Goal: Task Accomplishment & Management: Complete application form

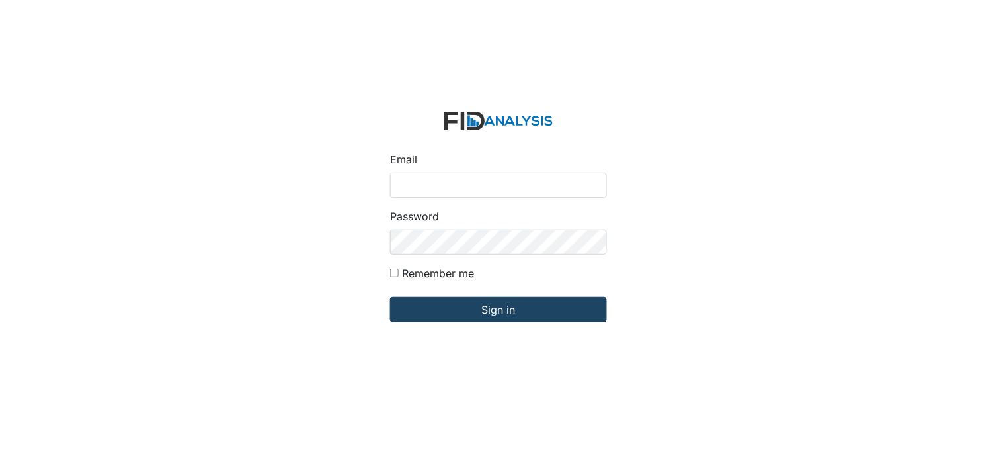
type input "[PERSON_NAME][EMAIL_ADDRESS][DOMAIN_NAME]"
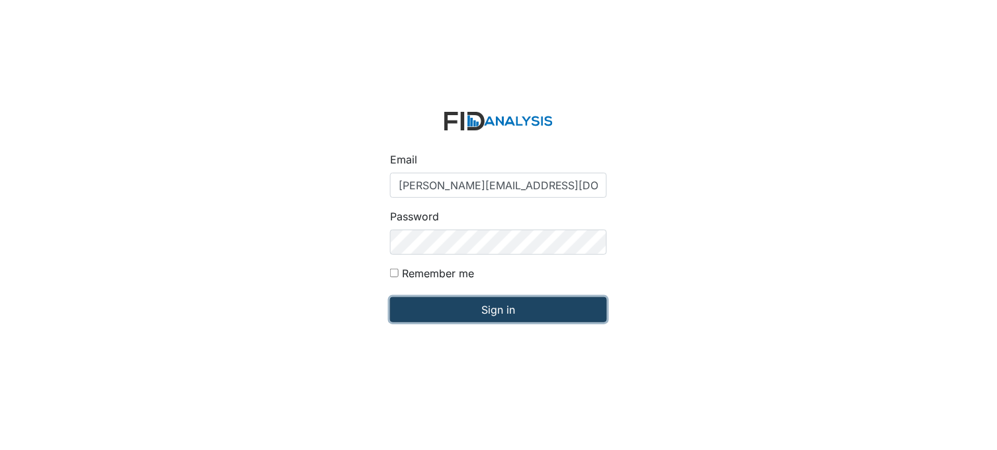
click at [471, 305] on input "Sign in" at bounding box center [498, 309] width 217 height 25
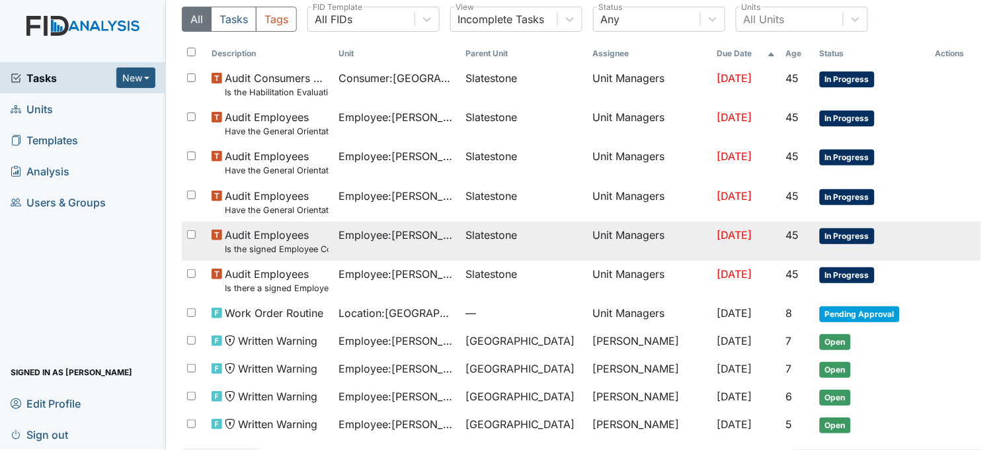
scroll to position [94, 0]
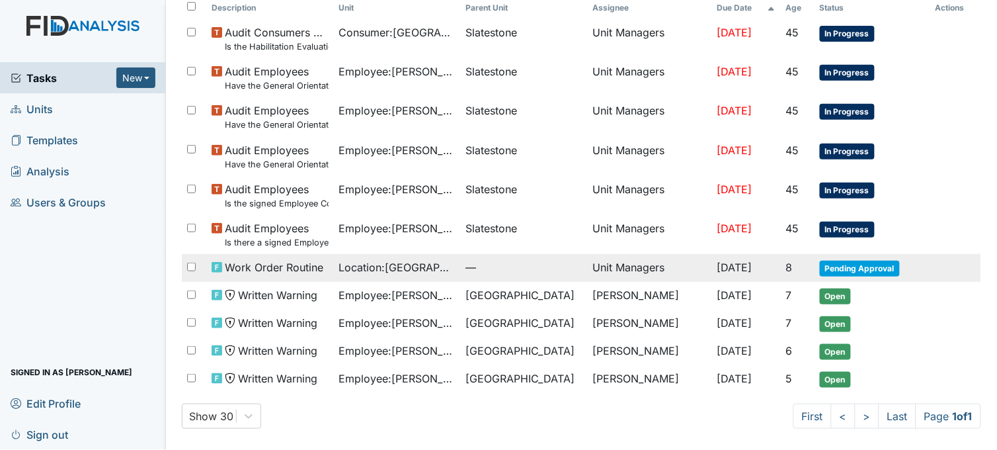
click at [605, 271] on td "Unit Managers" at bounding box center [650, 268] width 124 height 28
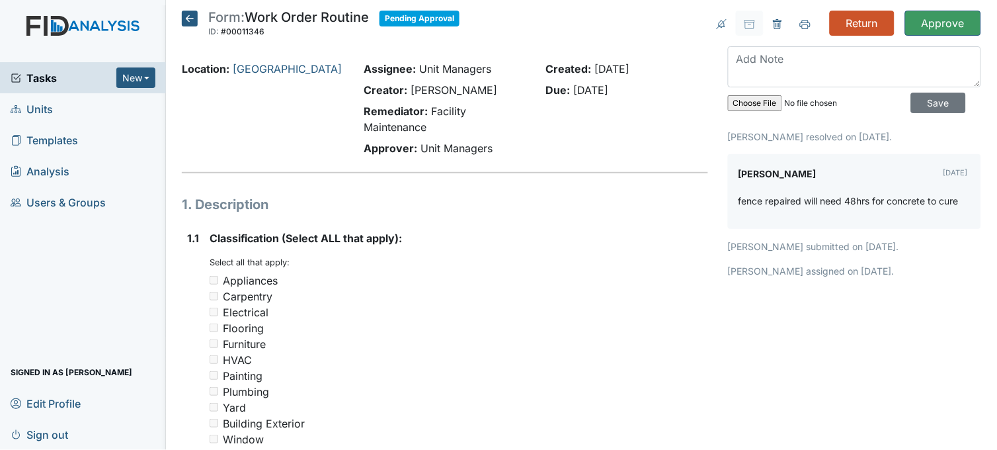
click at [187, 14] on icon at bounding box center [190, 19] width 16 height 16
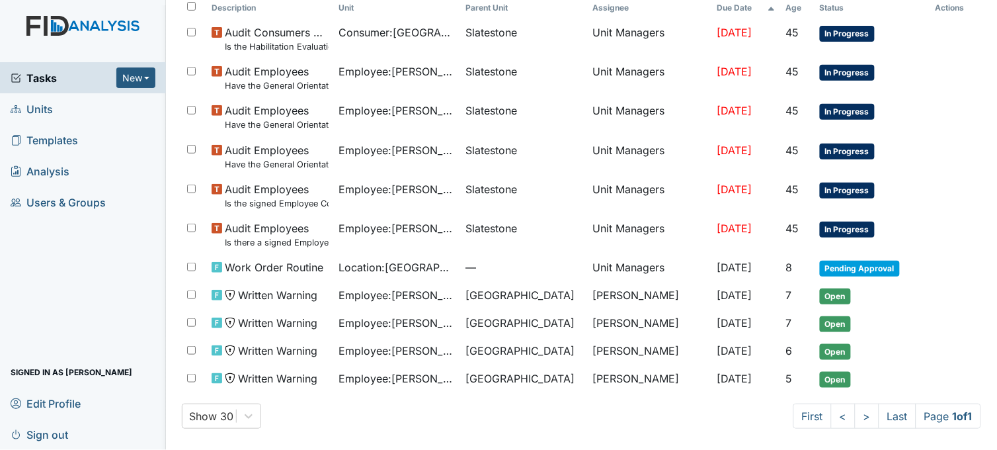
scroll to position [94, 0]
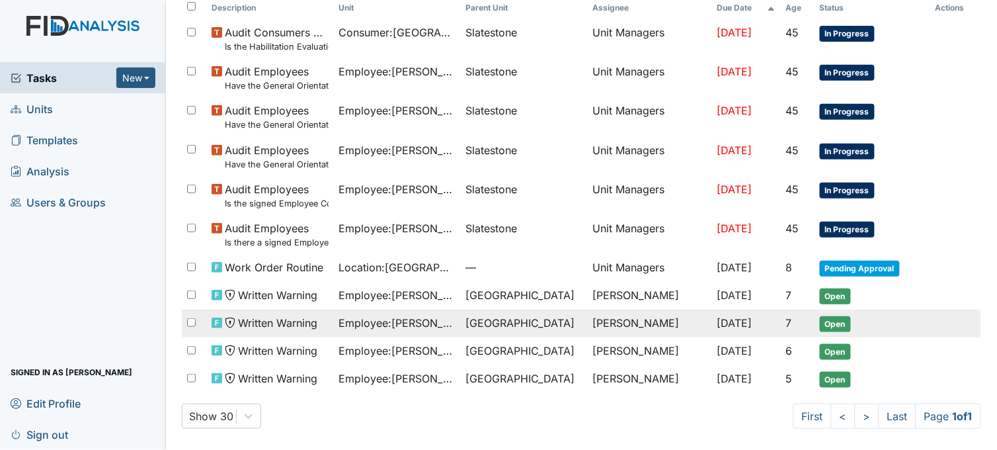
click at [442, 319] on span "Employee : Mitchell, Cheree" at bounding box center [397, 323] width 116 height 16
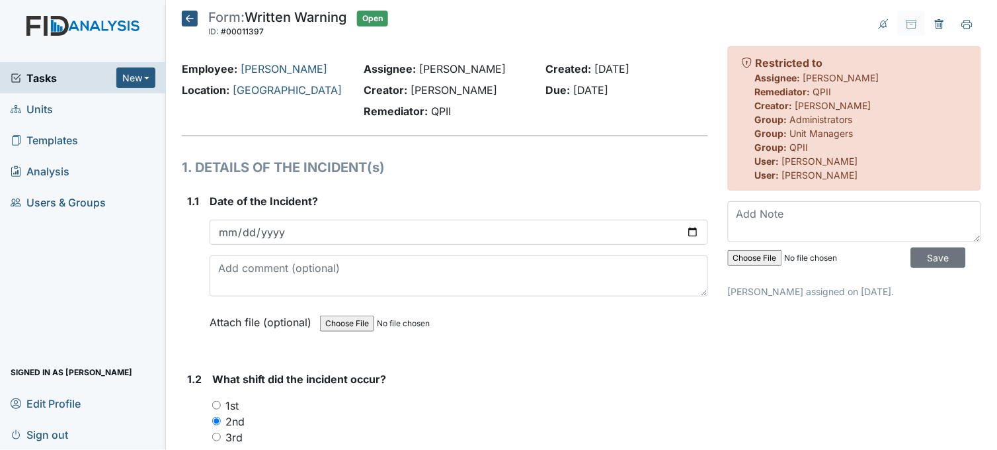
click at [185, 17] on icon at bounding box center [190, 19] width 16 height 16
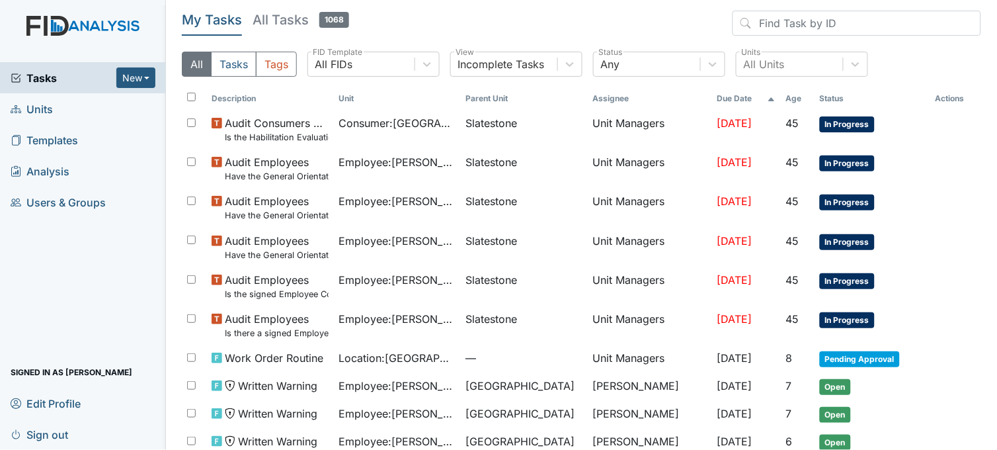
click at [274, 20] on h5 "All Tasks 1068" at bounding box center [301, 20] width 97 height 19
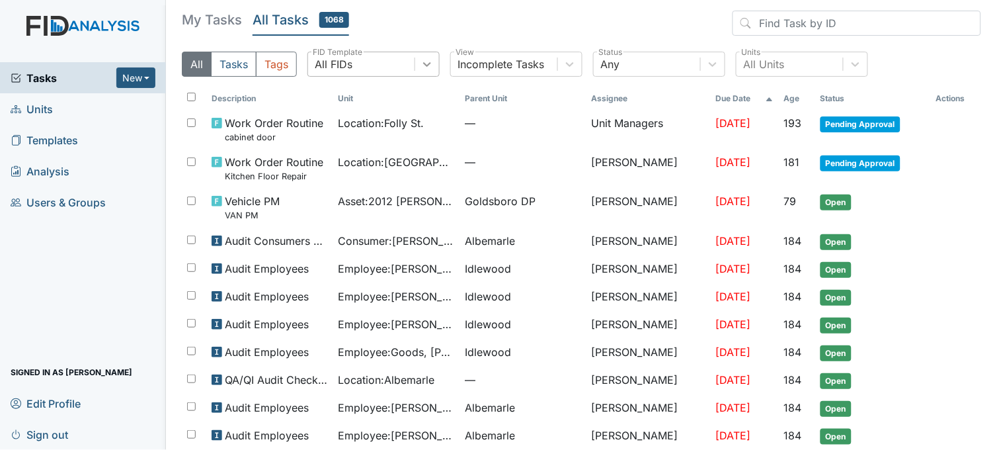
click at [430, 61] on icon at bounding box center [427, 64] width 13 height 13
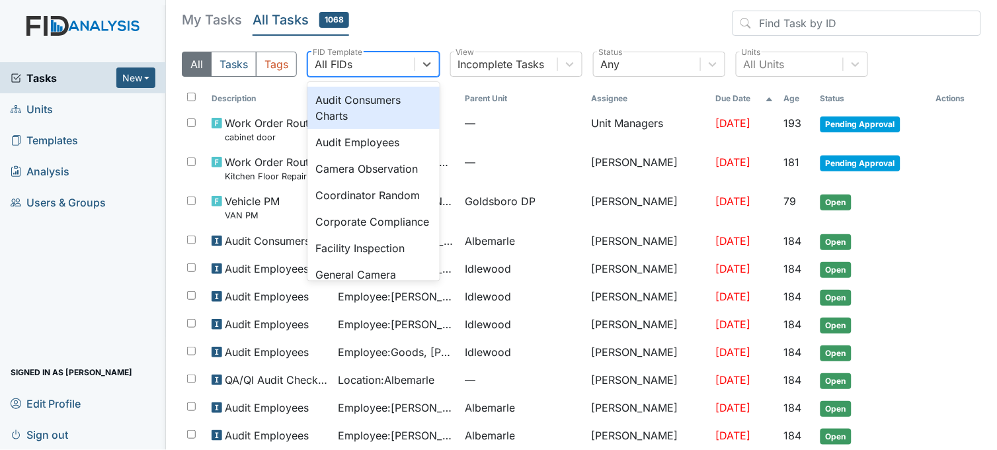
scroll to position [661, 0]
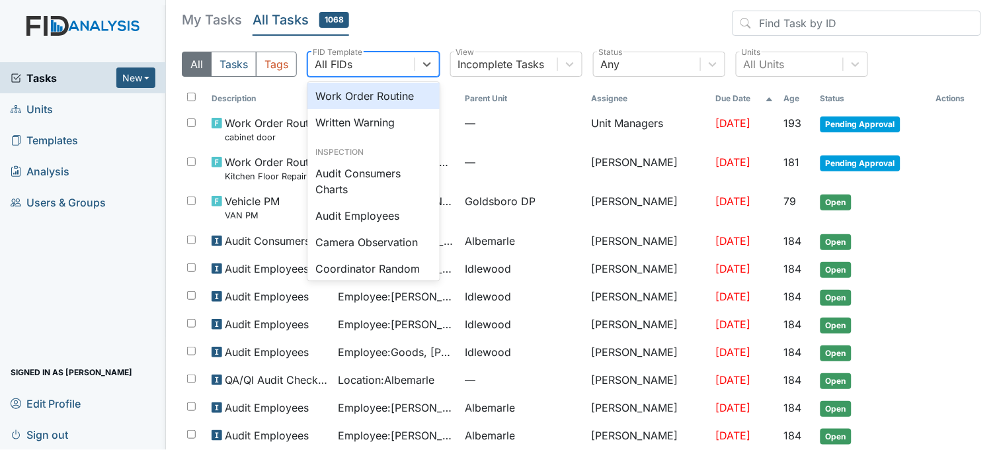
click at [373, 109] on div "Work Order Routine" at bounding box center [373, 96] width 132 height 26
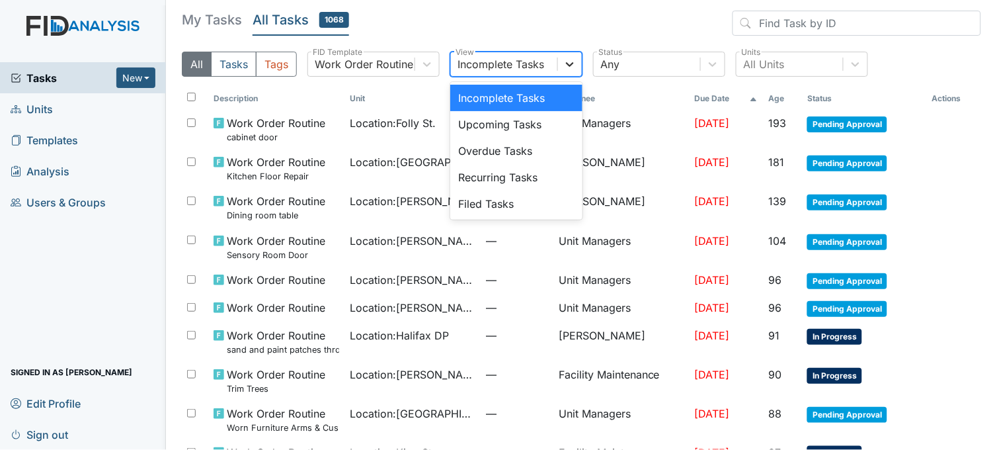
click at [573, 63] on icon at bounding box center [571, 64] width 8 height 5
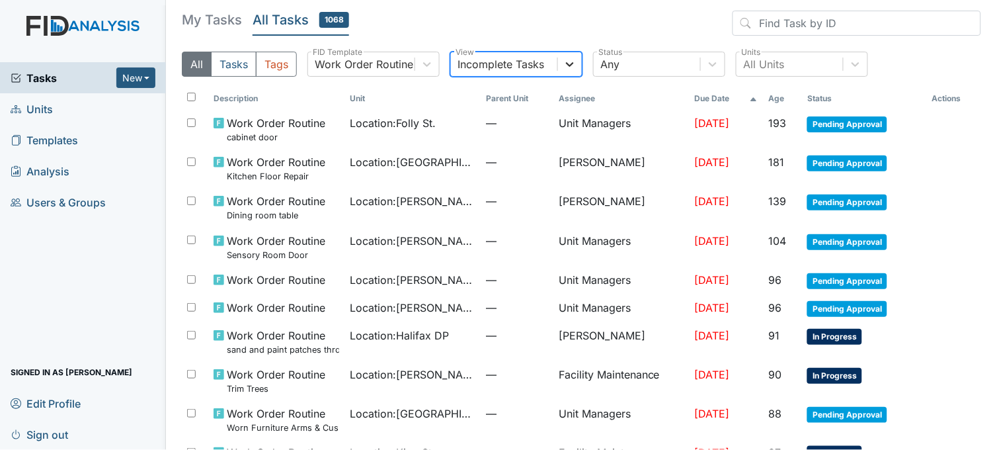
click at [573, 63] on icon at bounding box center [571, 64] width 8 height 5
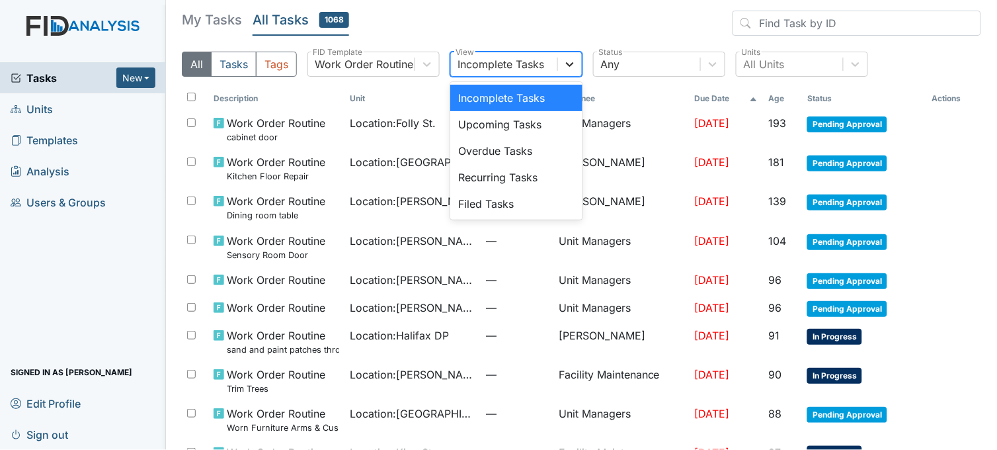
click at [573, 63] on icon at bounding box center [571, 64] width 8 height 5
click at [505, 196] on div "Filed Tasks" at bounding box center [516, 203] width 132 height 26
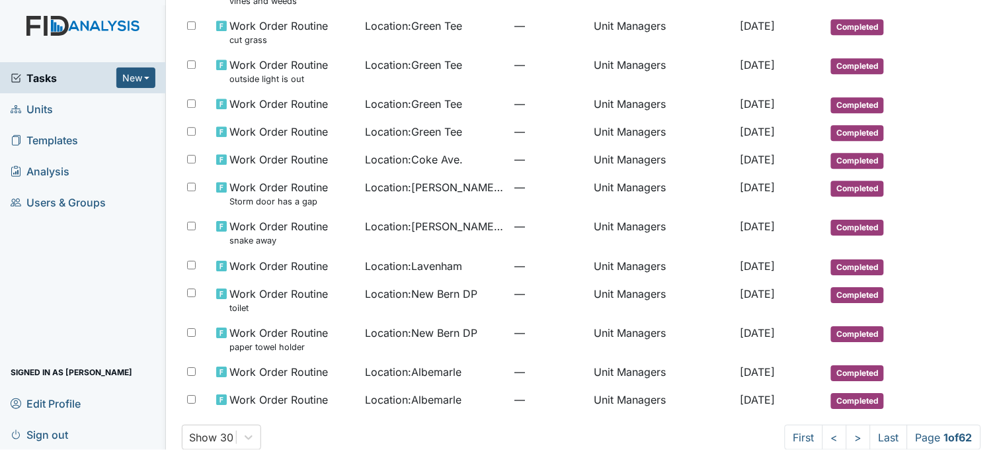
scroll to position [794, 0]
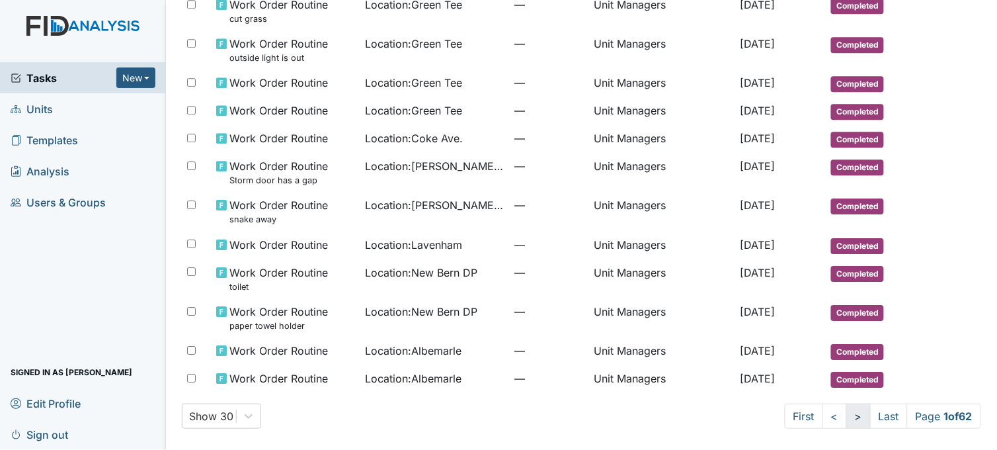
click at [846, 415] on link ">" at bounding box center [858, 415] width 24 height 25
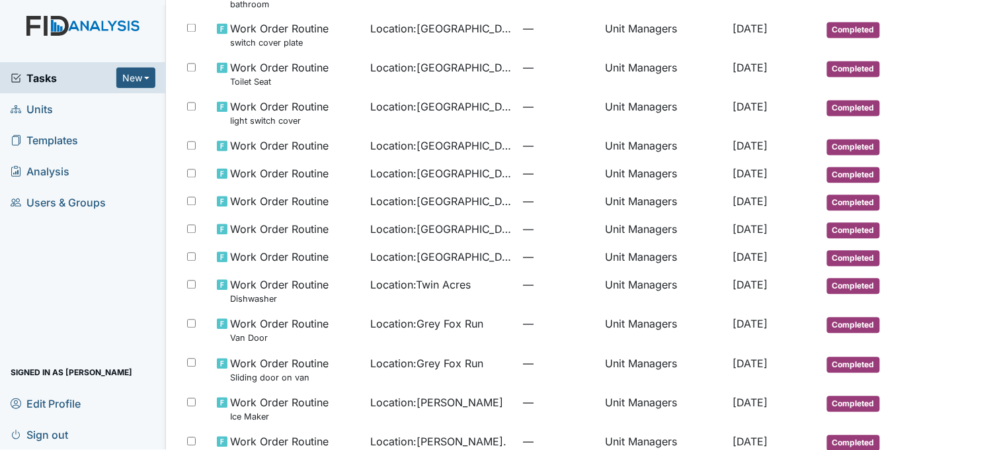
scroll to position [541, 0]
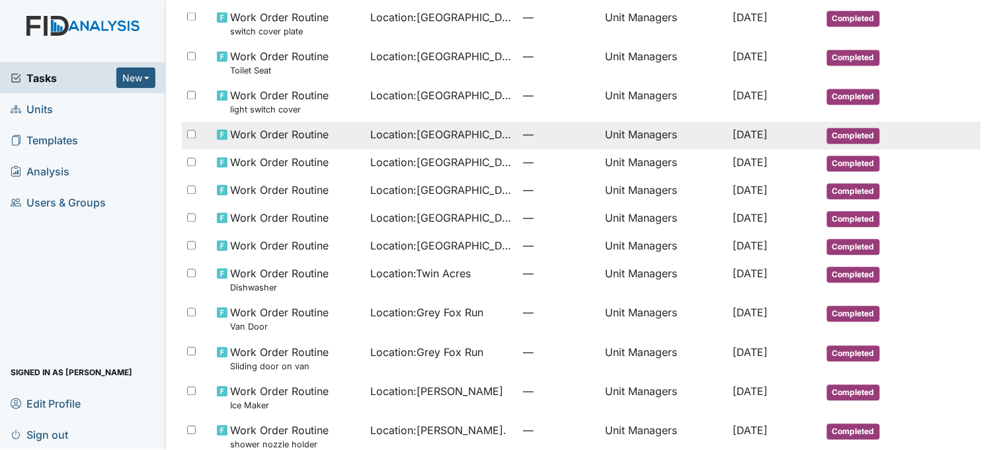
click at [518, 148] on td "—" at bounding box center [559, 136] width 82 height 28
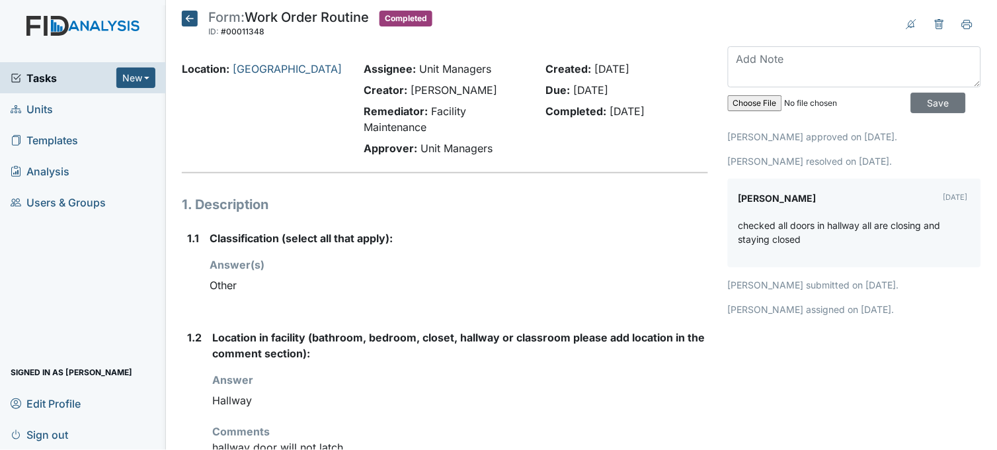
click at [192, 11] on icon at bounding box center [190, 19] width 16 height 16
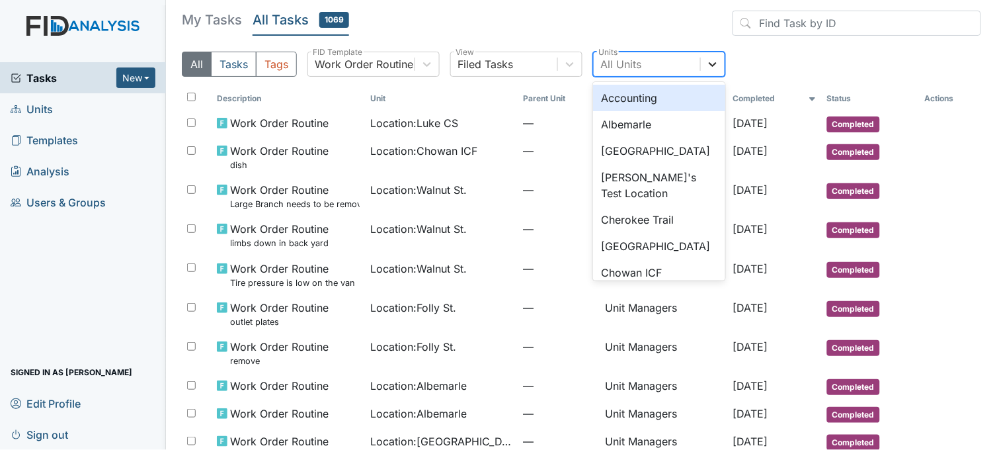
click at [718, 64] on icon at bounding box center [712, 64] width 13 height 13
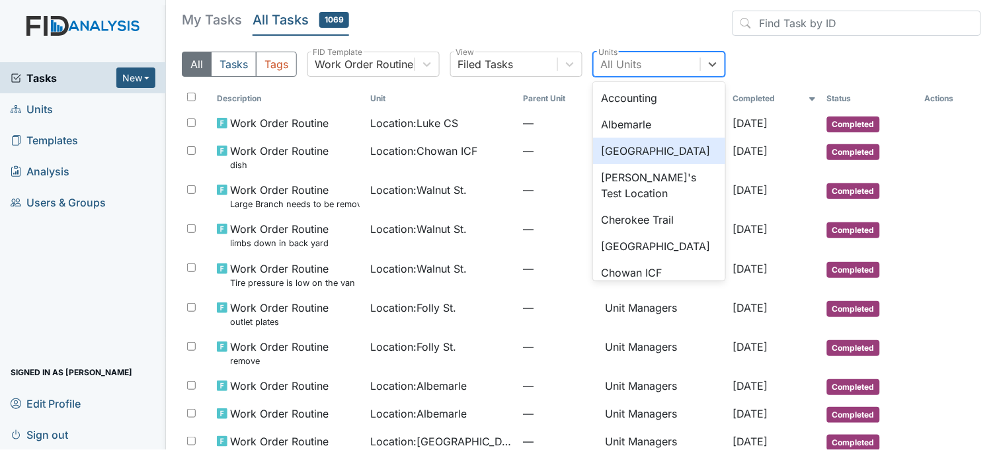
click at [668, 142] on div "[GEOGRAPHIC_DATA]" at bounding box center [659, 151] width 132 height 26
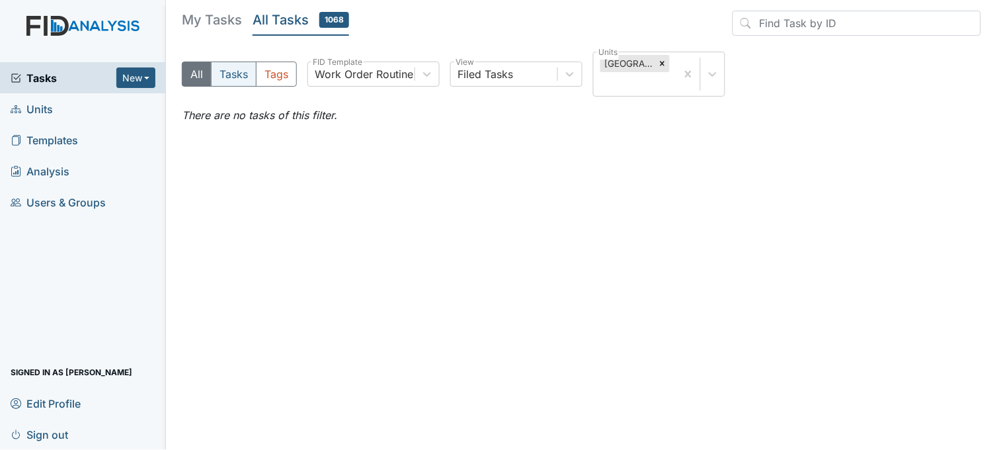
click at [237, 80] on button "Tasks" at bounding box center [234, 73] width 46 height 25
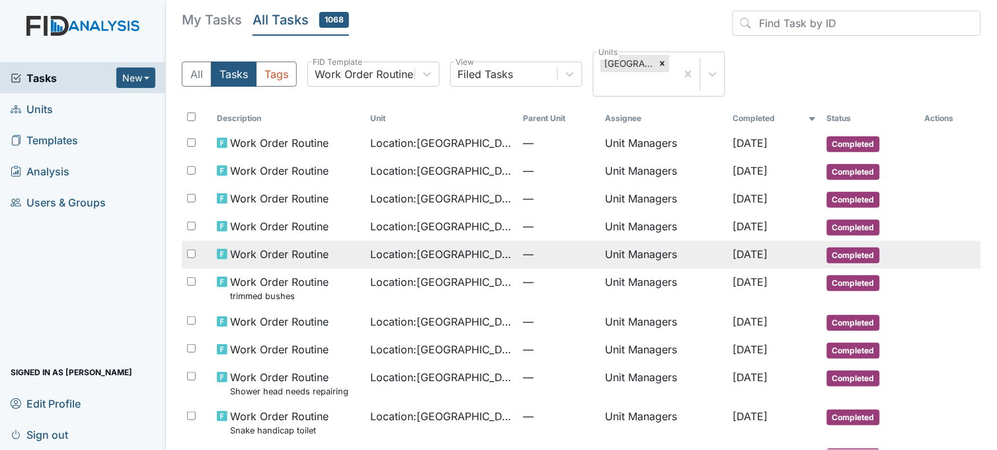
click at [445, 268] on td "Location : Beaufort Heights" at bounding box center [441, 255] width 153 height 28
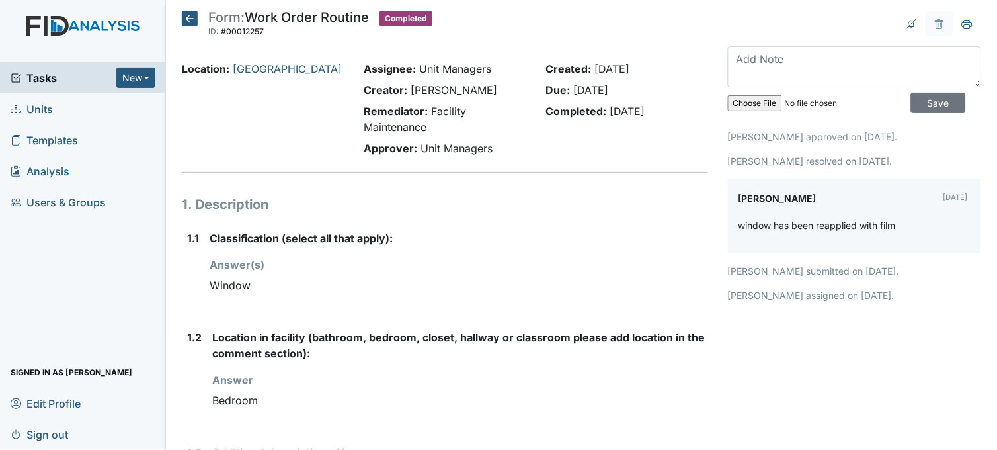
click at [192, 17] on icon at bounding box center [190, 19] width 16 height 16
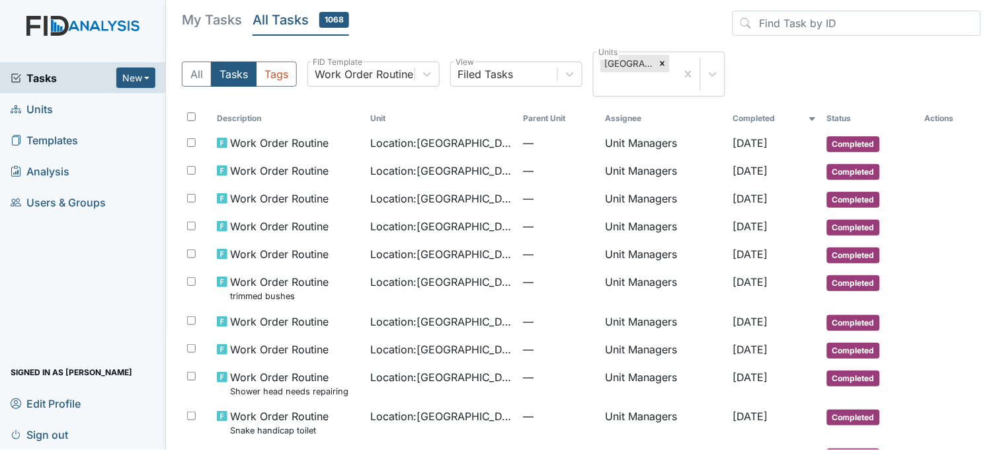
click at [48, 111] on span "Units" at bounding box center [32, 109] width 42 height 20
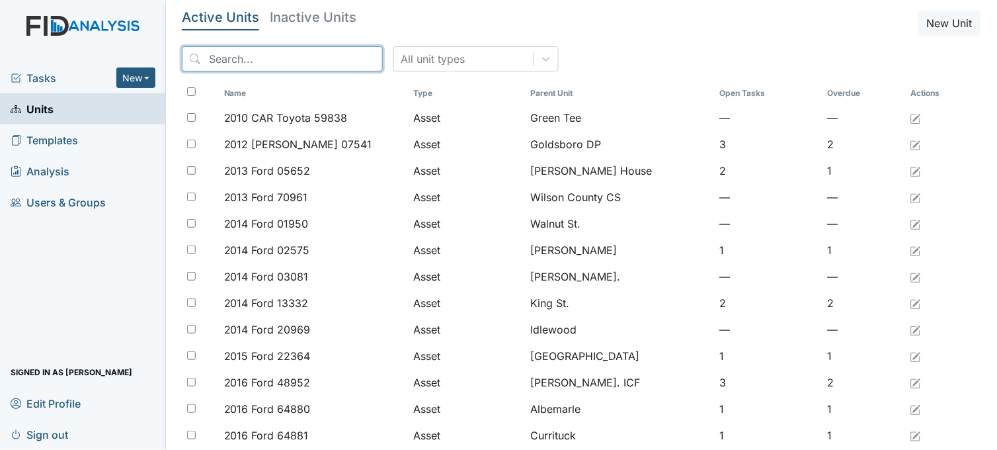
click at [320, 48] on input "search" at bounding box center [282, 58] width 201 height 25
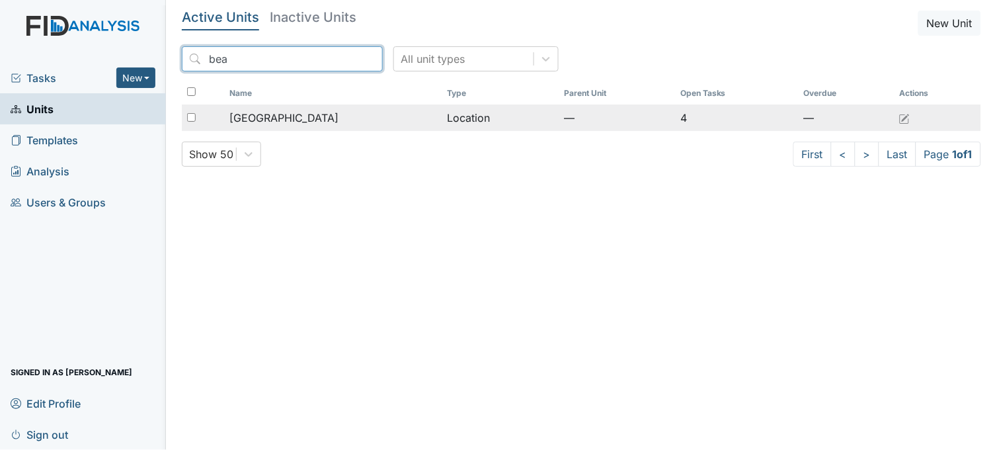
type input "bea"
click at [320, 120] on div "[GEOGRAPHIC_DATA]" at bounding box center [332, 118] width 207 height 16
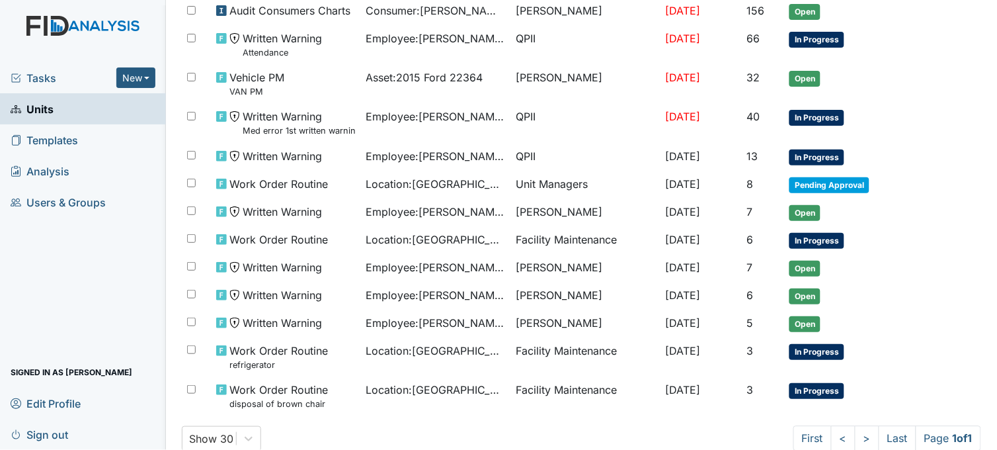
scroll to position [555, 0]
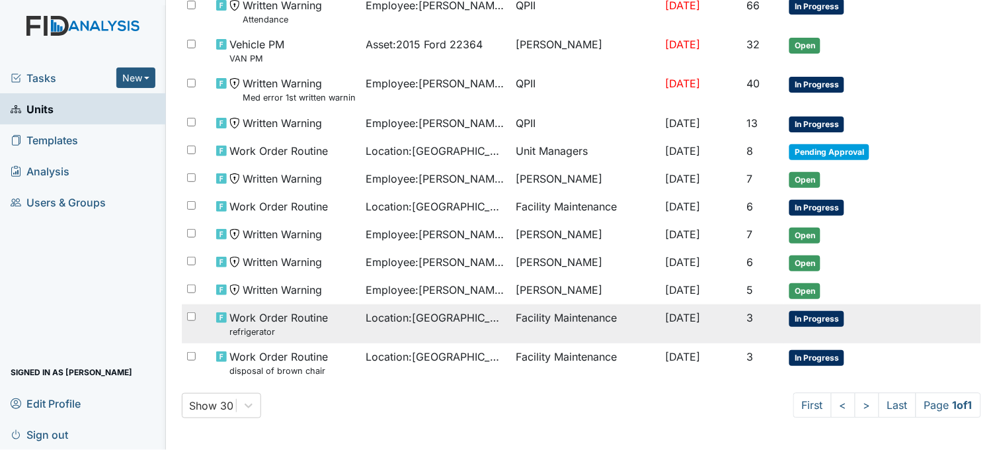
click at [398, 323] on span "Location : Beaufort Heights" at bounding box center [436, 317] width 140 height 16
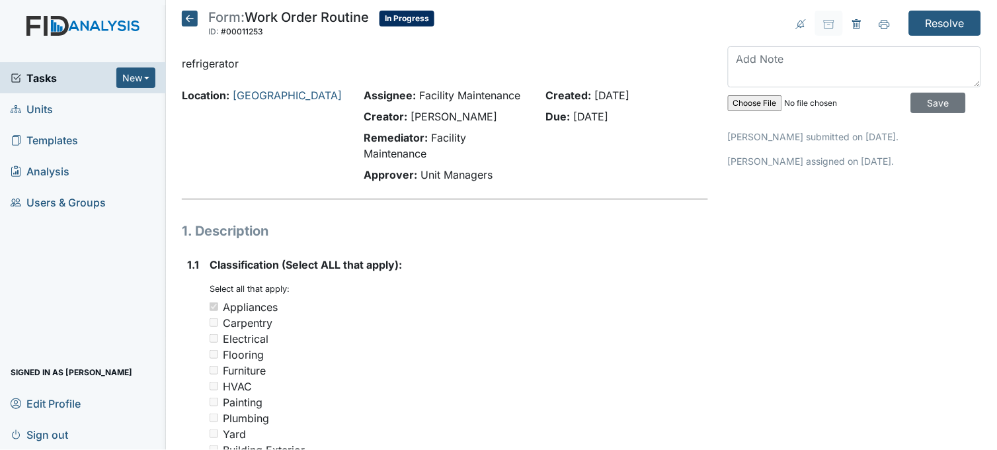
click at [185, 16] on icon at bounding box center [190, 19] width 16 height 16
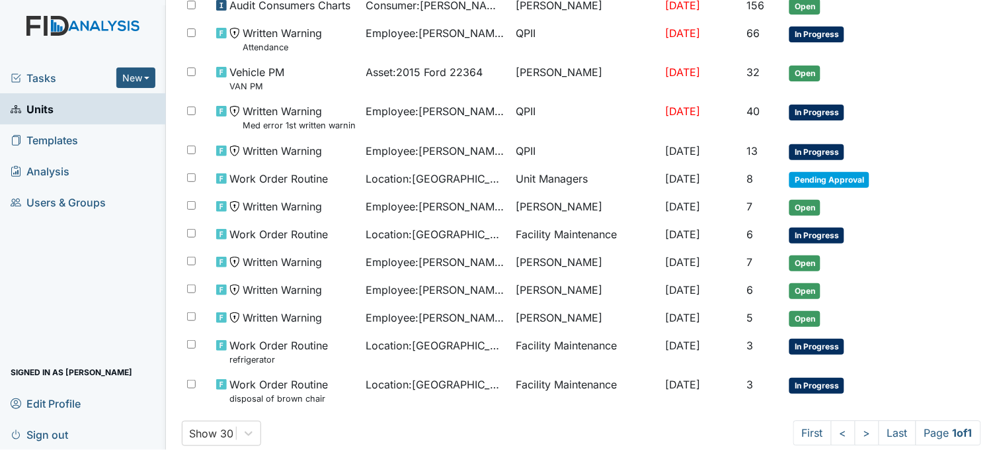
scroll to position [555, 0]
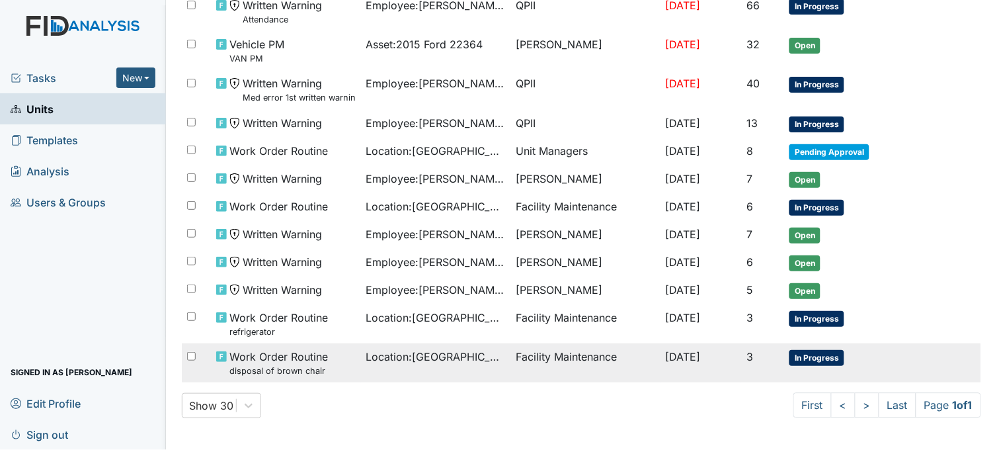
click at [426, 357] on span "Location : Beaufort Heights" at bounding box center [436, 356] width 140 height 16
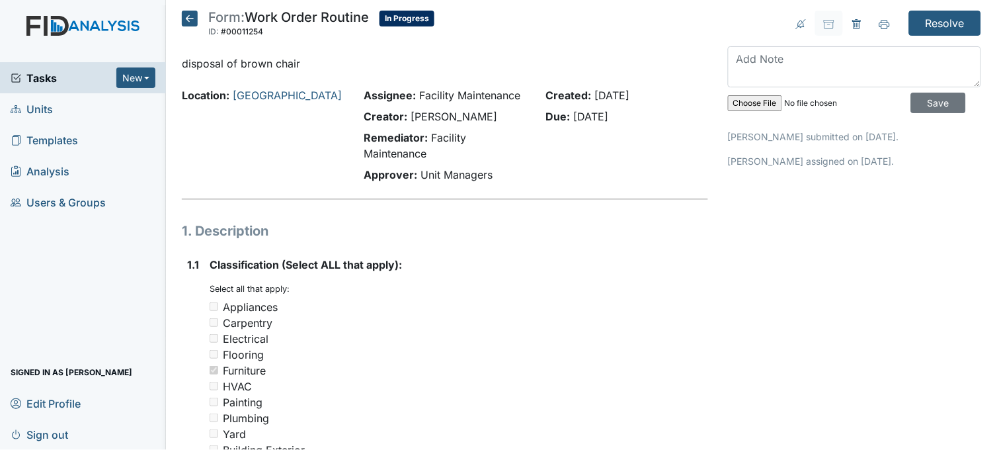
click at [188, 15] on icon at bounding box center [190, 19] width 16 height 16
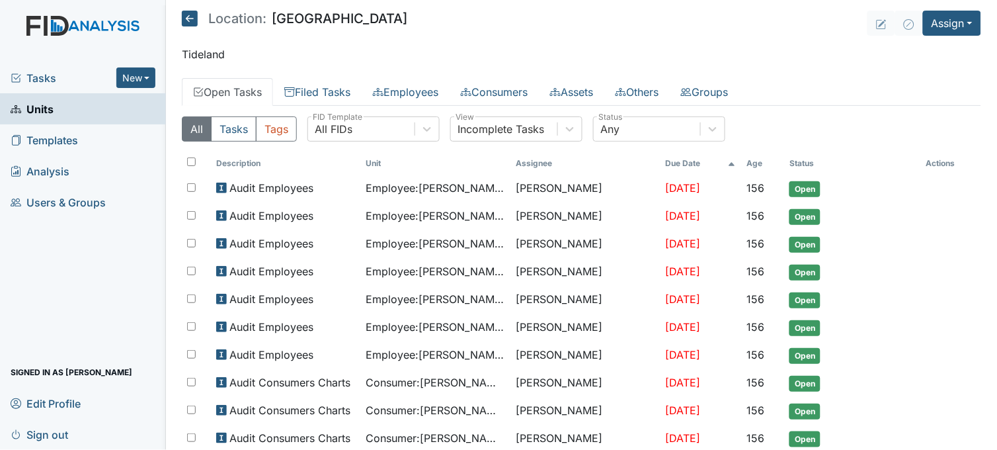
click at [55, 106] on link "Units" at bounding box center [83, 108] width 166 height 31
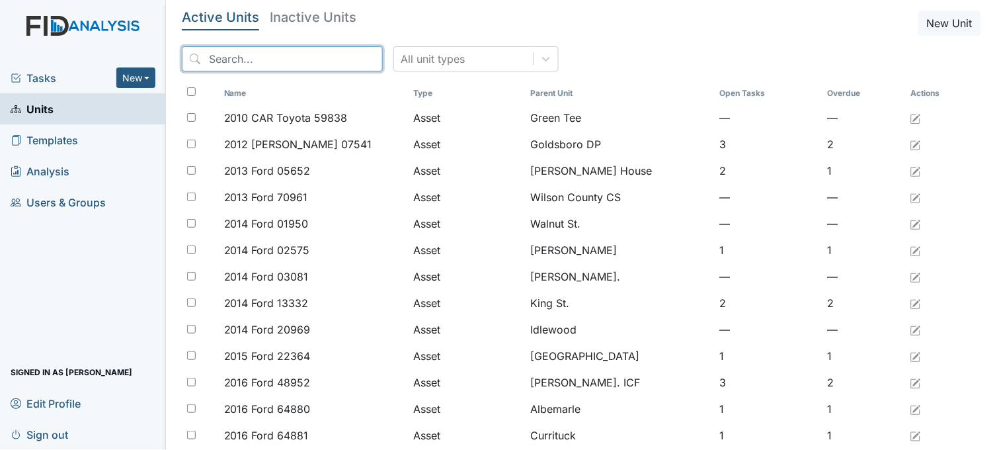
click at [275, 57] on input "search" at bounding box center [282, 58] width 201 height 25
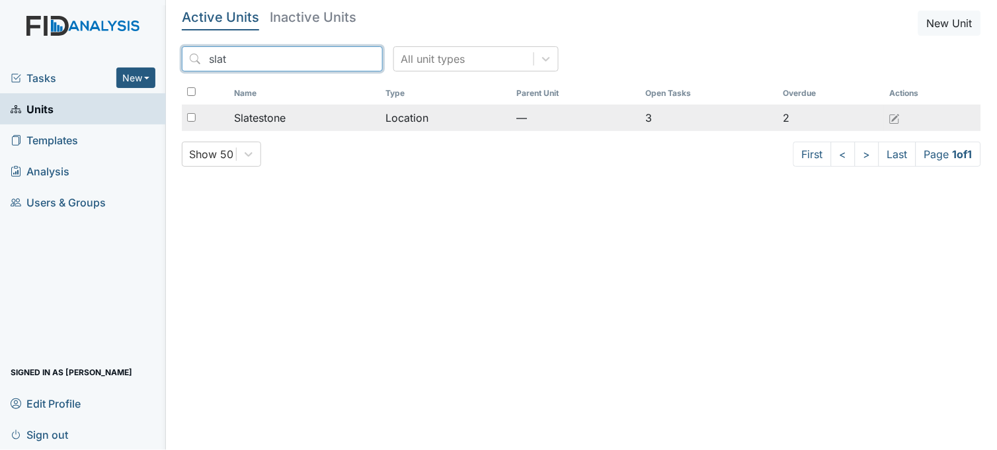
type input "slat"
click at [274, 122] on span "Slatestone" at bounding box center [260, 118] width 52 height 16
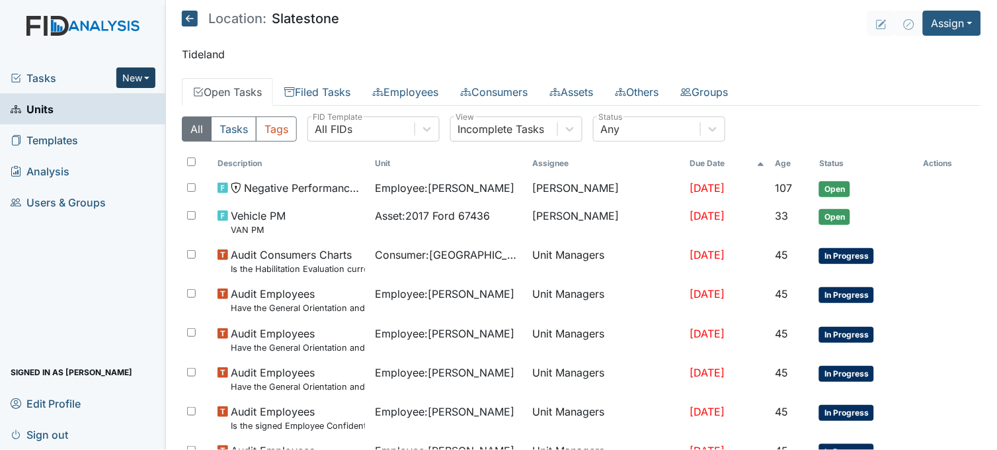
click at [144, 78] on button "New" at bounding box center [136, 77] width 40 height 20
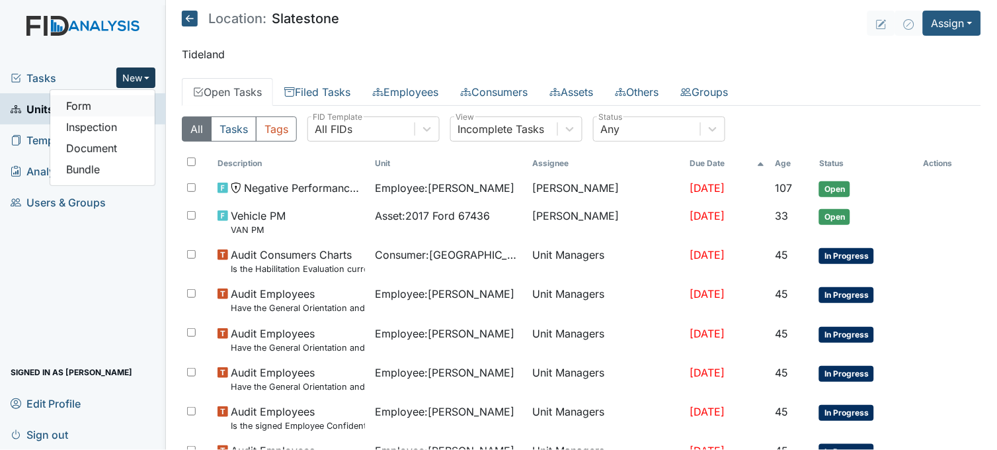
click at [104, 96] on link "Form" at bounding box center [102, 105] width 104 height 21
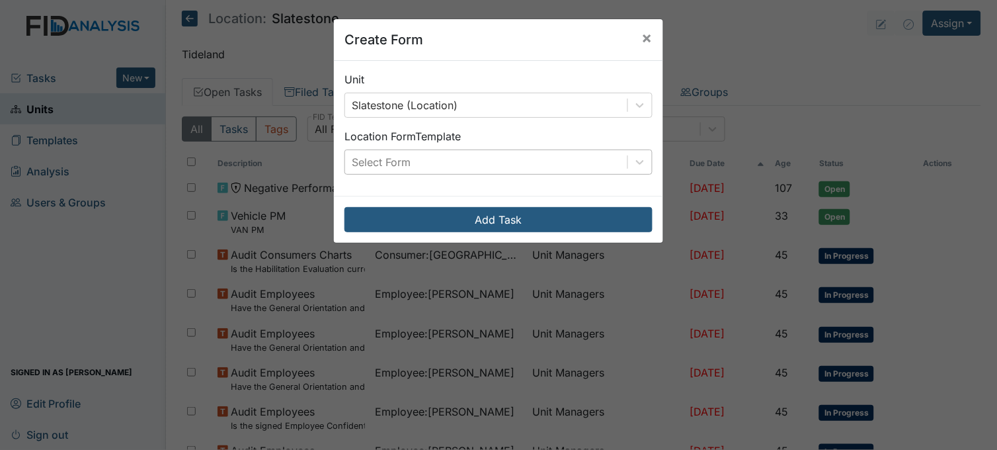
click at [453, 155] on div "Select Form" at bounding box center [486, 162] width 282 height 24
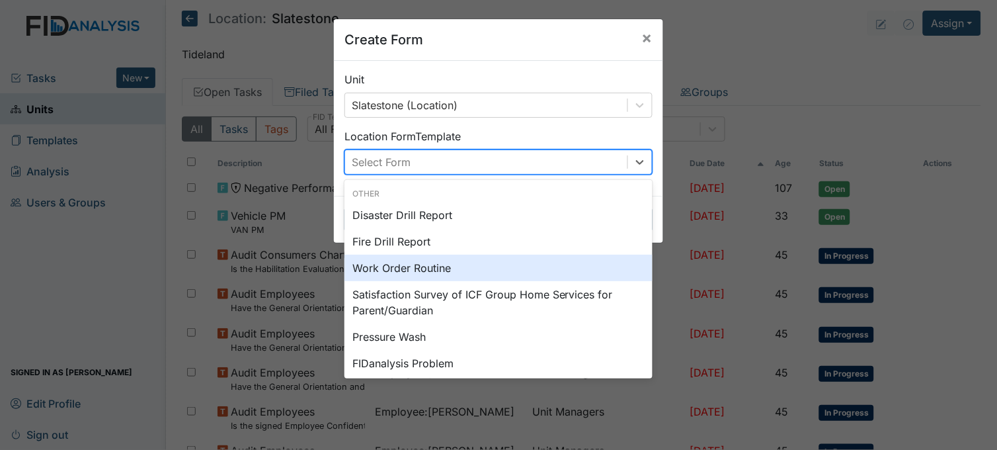
click at [414, 263] on div "Work Order Routine" at bounding box center [498, 268] width 308 height 26
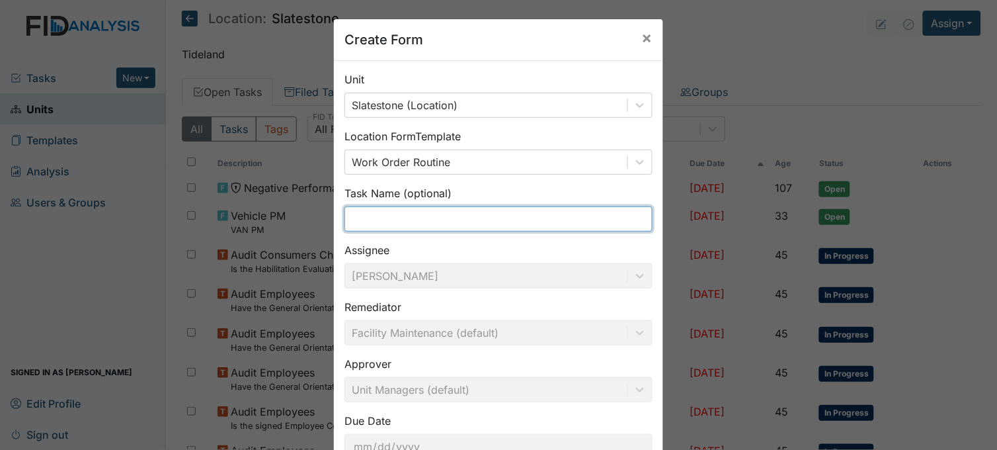
click at [415, 221] on input "text" at bounding box center [498, 218] width 308 height 25
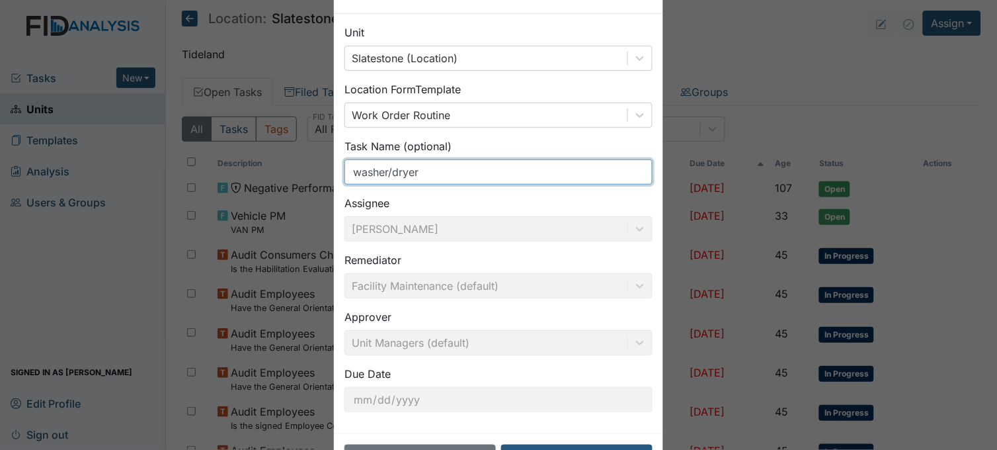
scroll to position [97, 0]
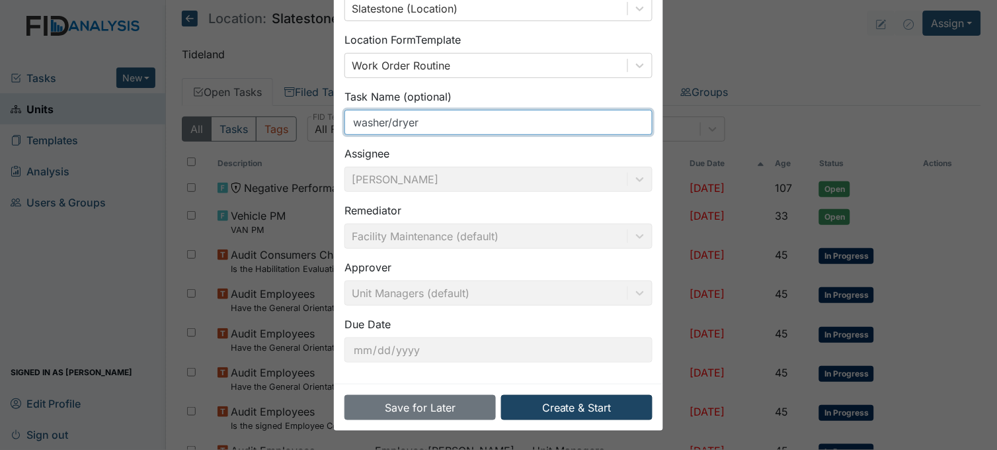
type input "washer/dryer"
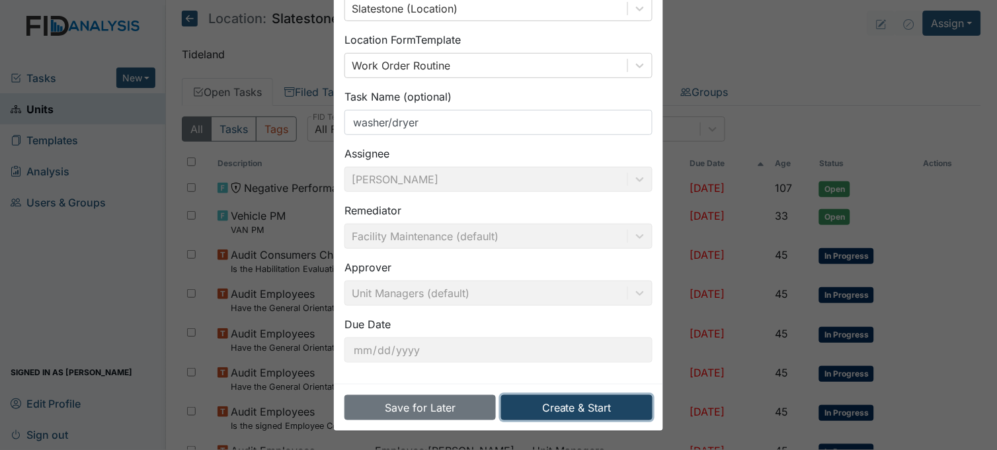
click at [569, 399] on button "Create & Start" at bounding box center [576, 407] width 151 height 25
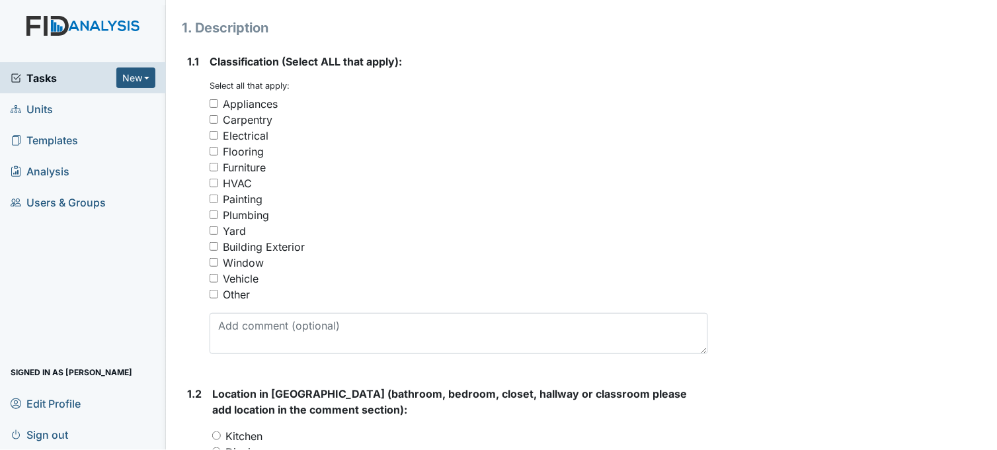
scroll to position [220, 0]
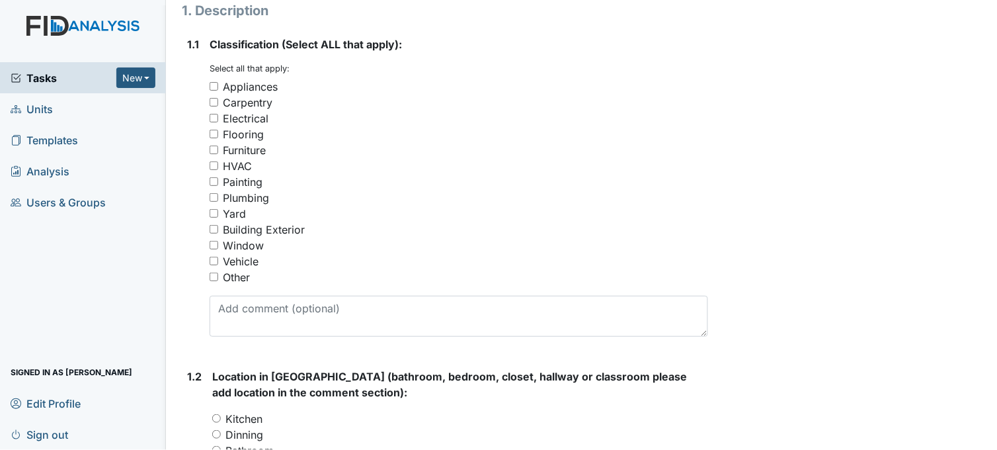
click at [212, 82] on input "Appliances" at bounding box center [214, 86] width 9 height 9
checkbox input "true"
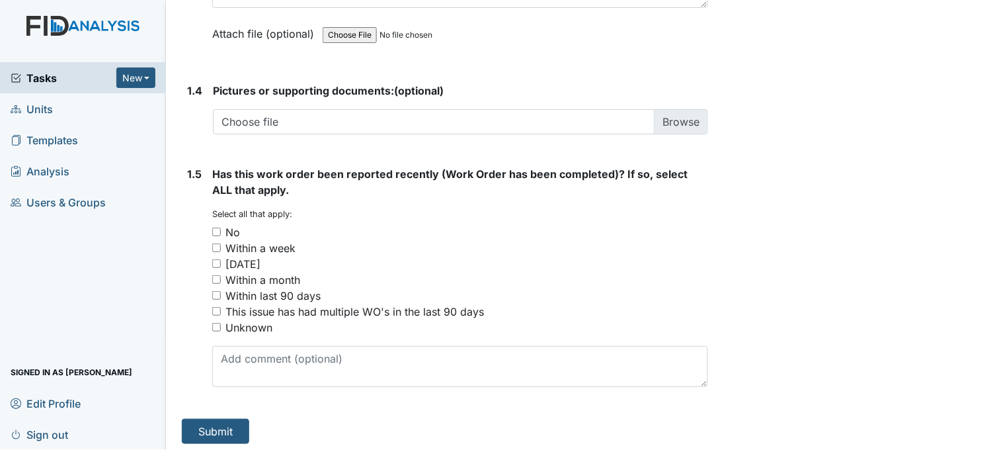
scroll to position [1000, 0]
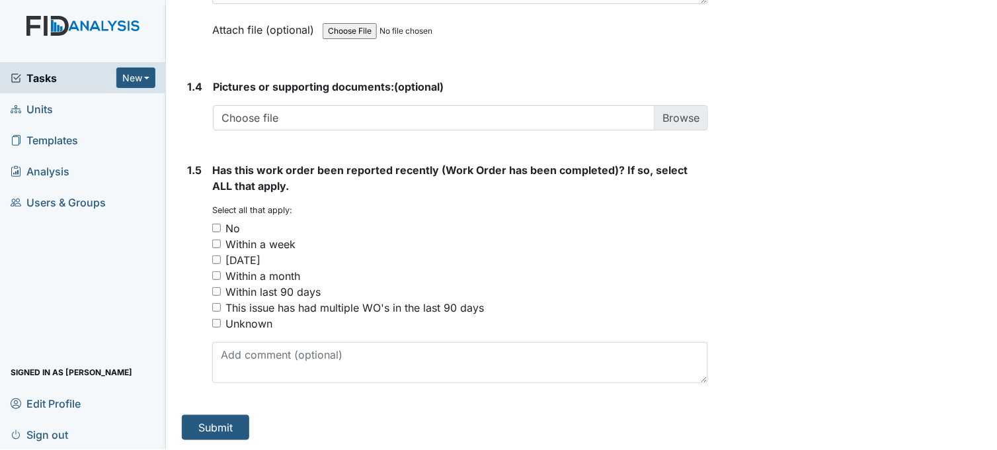
click at [214, 227] on input "No" at bounding box center [216, 227] width 9 height 9
checkbox input "true"
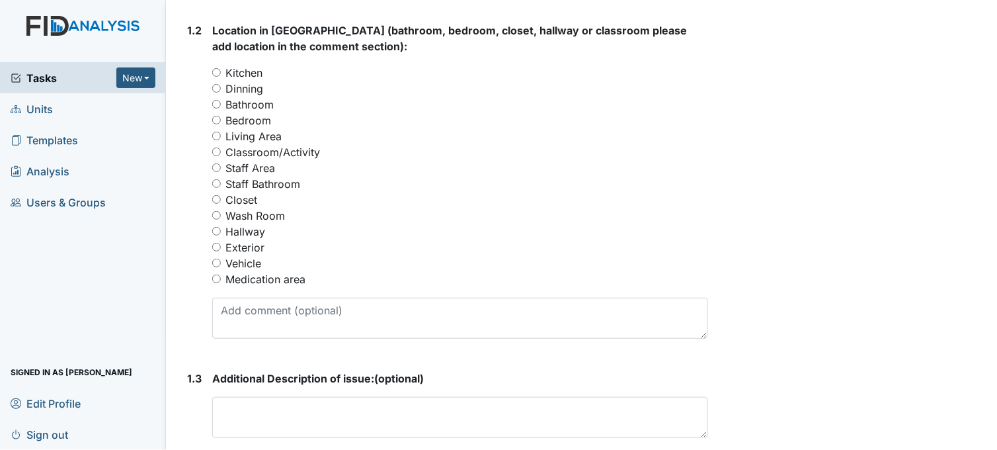
scroll to position [559, 0]
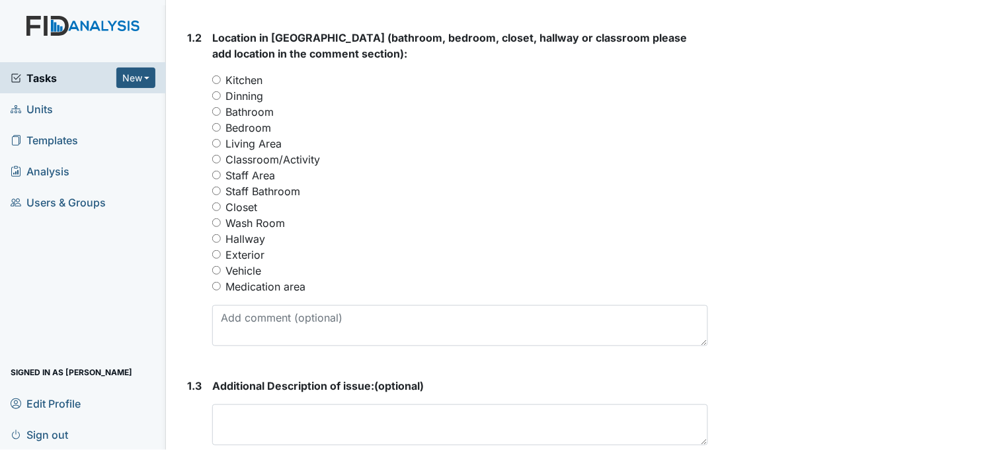
click at [216, 220] on input "Wash Room" at bounding box center [216, 222] width 9 height 9
radio input "true"
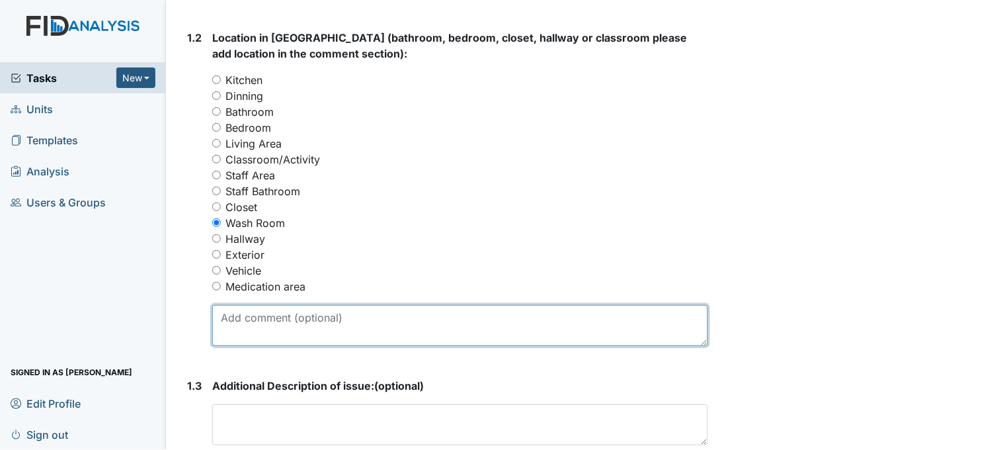
click at [366, 322] on textarea at bounding box center [460, 325] width 496 height 41
type textarea "N"
type textarea "m"
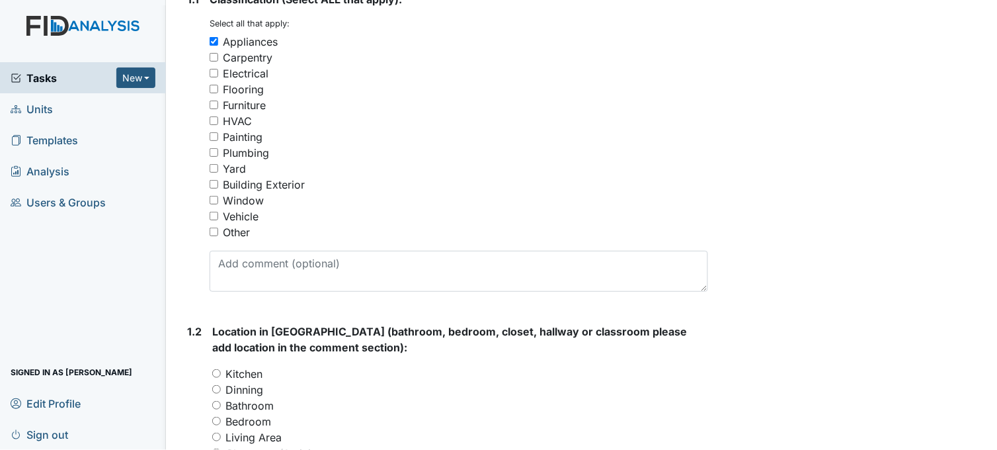
scroll to position [0, 0]
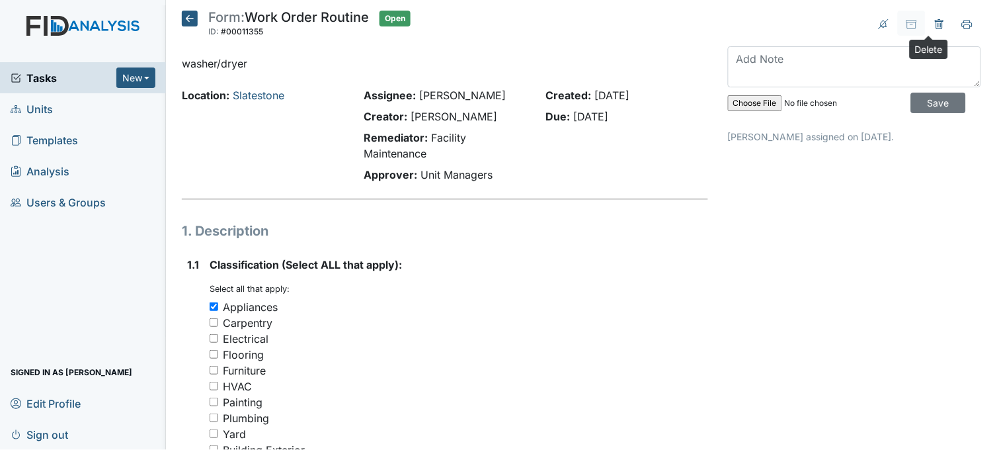
type textarea "washer not spinning water out of clothes. dryer not drying clothes."
click at [934, 23] on icon at bounding box center [939, 24] width 11 height 11
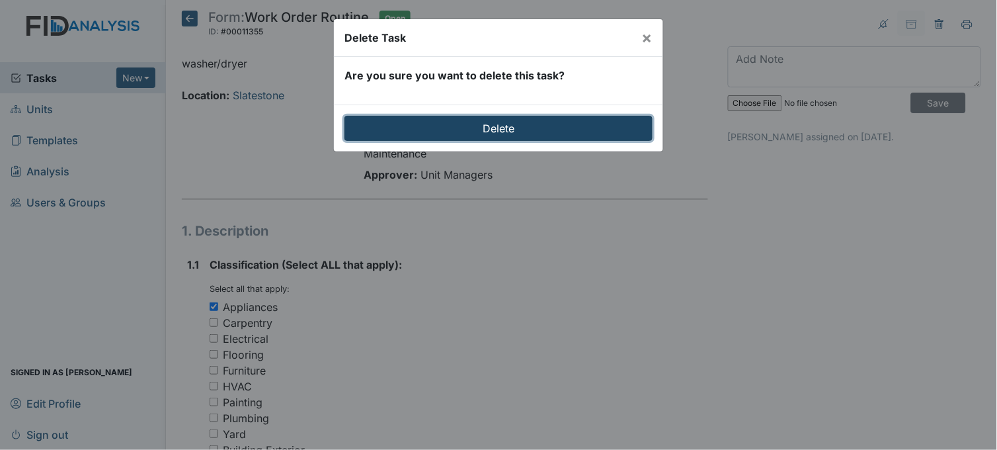
click at [503, 126] on input "Delete" at bounding box center [498, 128] width 308 height 25
